Goal: Check status: Check status

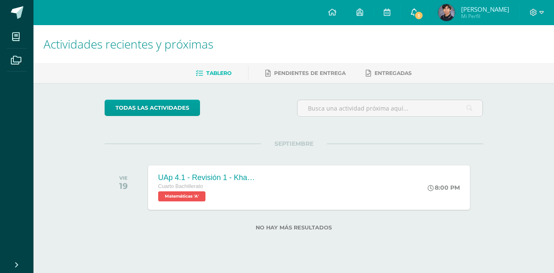
click at [421, 13] on span "1" at bounding box center [418, 15] width 9 height 9
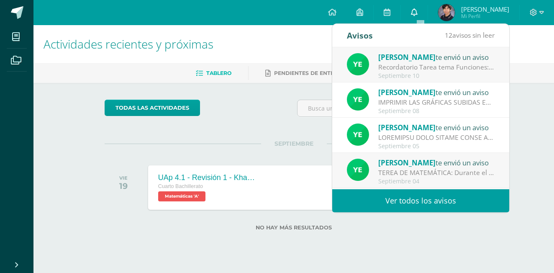
click at [417, 13] on icon at bounding box center [414, 12] width 7 height 8
click at [443, 71] on div "Recordatorio Tarea tema Funciones: Estimados padres de familia y chicos hago el…" at bounding box center [436, 67] width 116 height 10
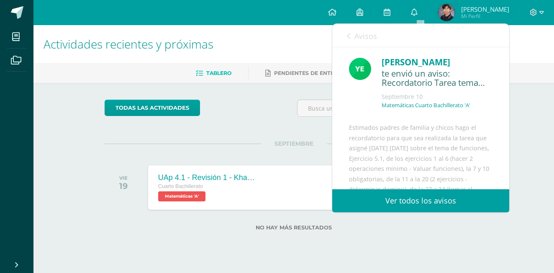
click at [449, 10] on img at bounding box center [446, 12] width 17 height 17
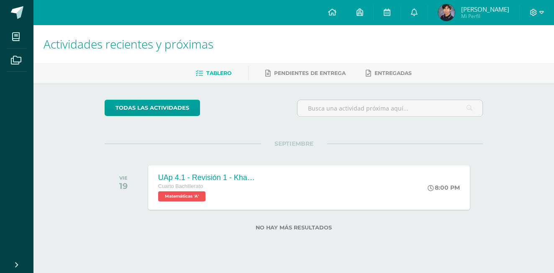
click at [449, 10] on img at bounding box center [446, 12] width 17 height 17
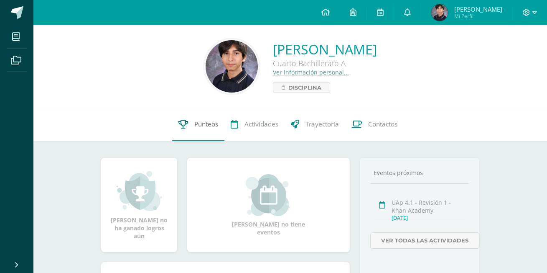
click at [215, 128] on span "Punteos" at bounding box center [206, 124] width 24 height 9
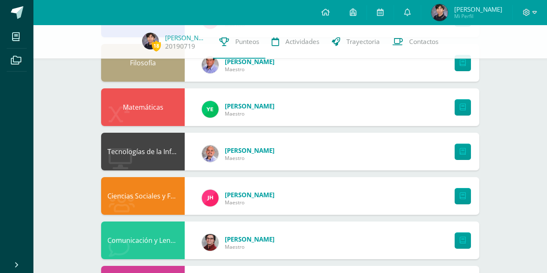
scroll to position [401, 0]
